Goal: Task Accomplishment & Management: Manage account settings

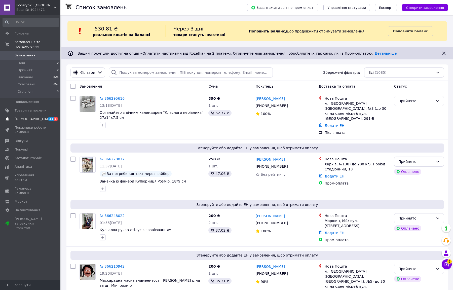
click at [29, 117] on span "[DEMOGRAPHIC_DATA]" at bounding box center [33, 119] width 37 height 5
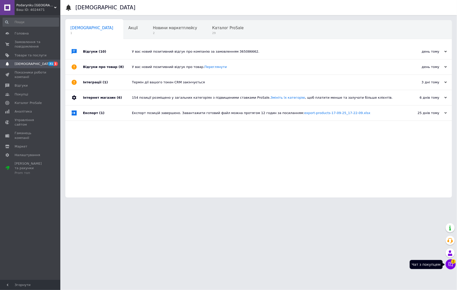
click at [451, 263] on icon at bounding box center [450, 264] width 5 height 5
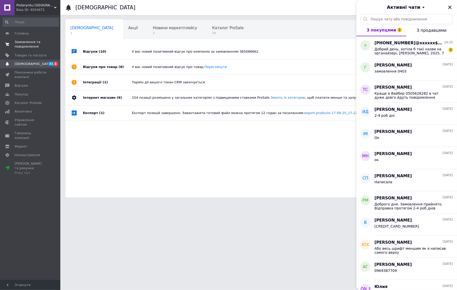
click at [16, 46] on span "Замовлення та повідомлення" at bounding box center [31, 44] width 32 height 9
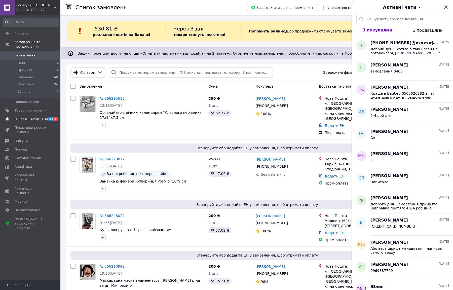
click at [39, 117] on link "[DEMOGRAPHIC_DATA] 31 1" at bounding box center [31, 119] width 62 height 9
